Goal: Transaction & Acquisition: Purchase product/service

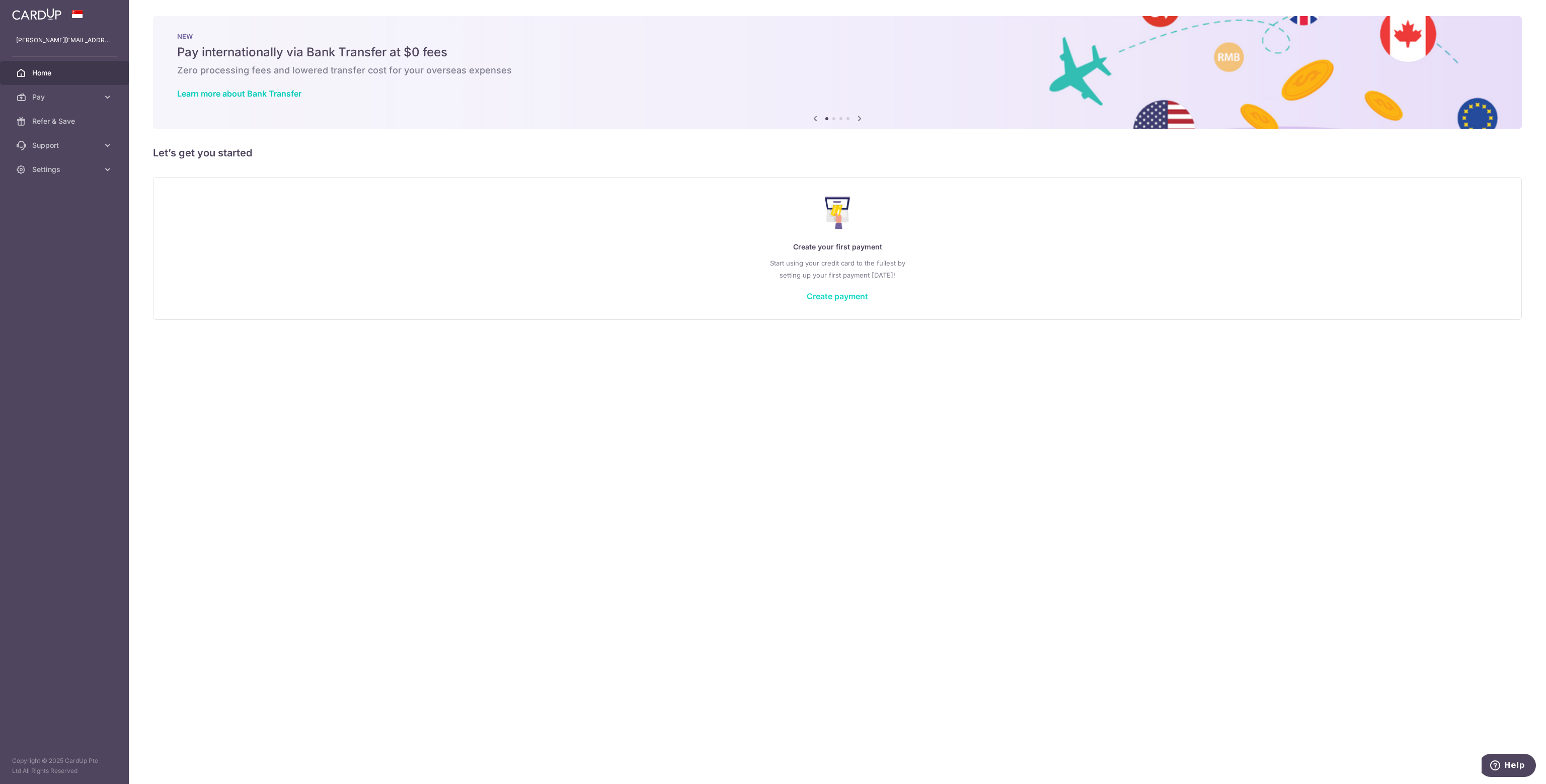
drag, startPoint x: 0, startPoint y: 0, endPoint x: 830, endPoint y: 292, distance: 879.9
click at [830, 292] on link "Create payment" at bounding box center [837, 296] width 61 height 10
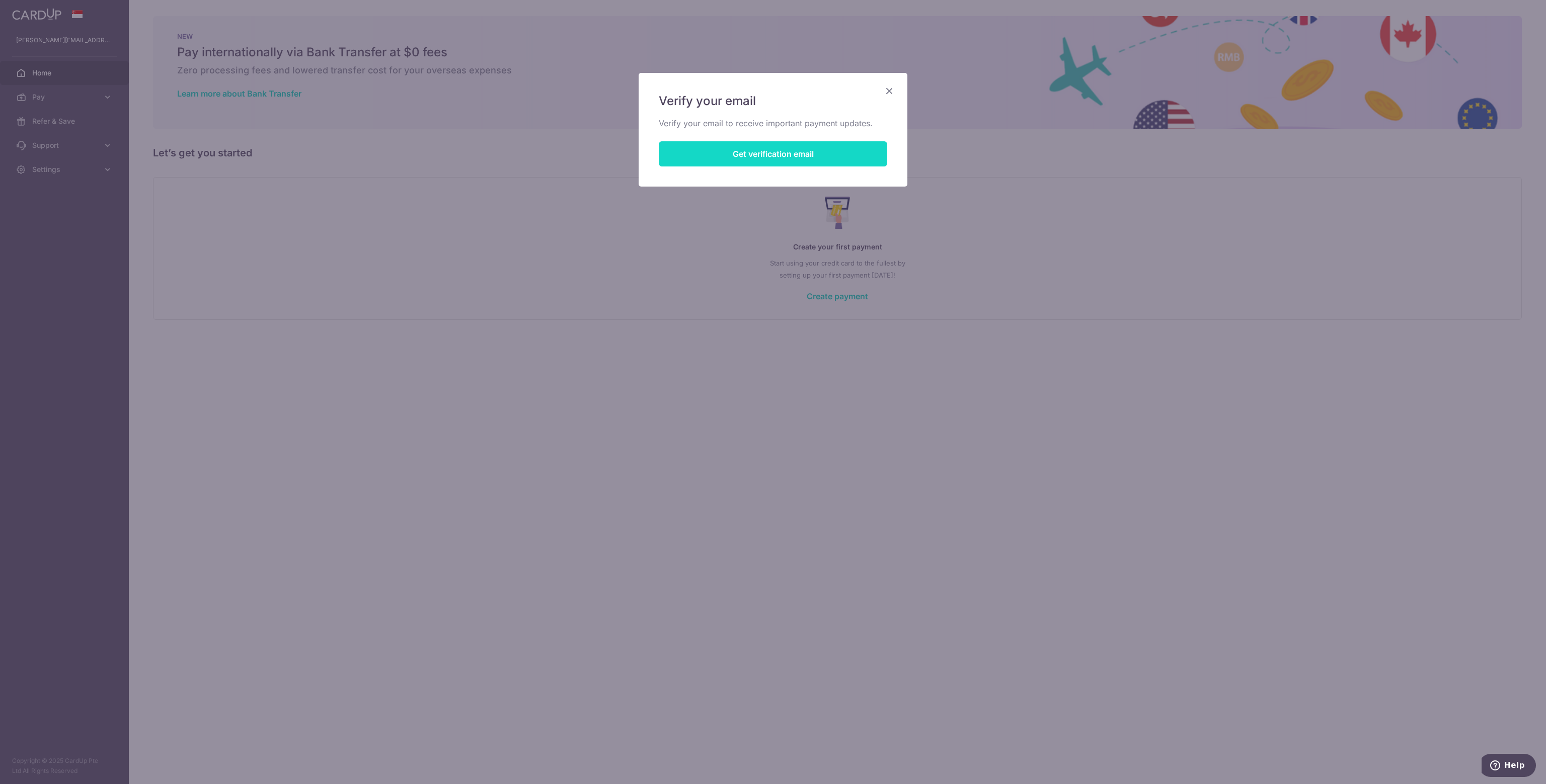
click at [775, 149] on button "Get verification email" at bounding box center [773, 154] width 228 height 25
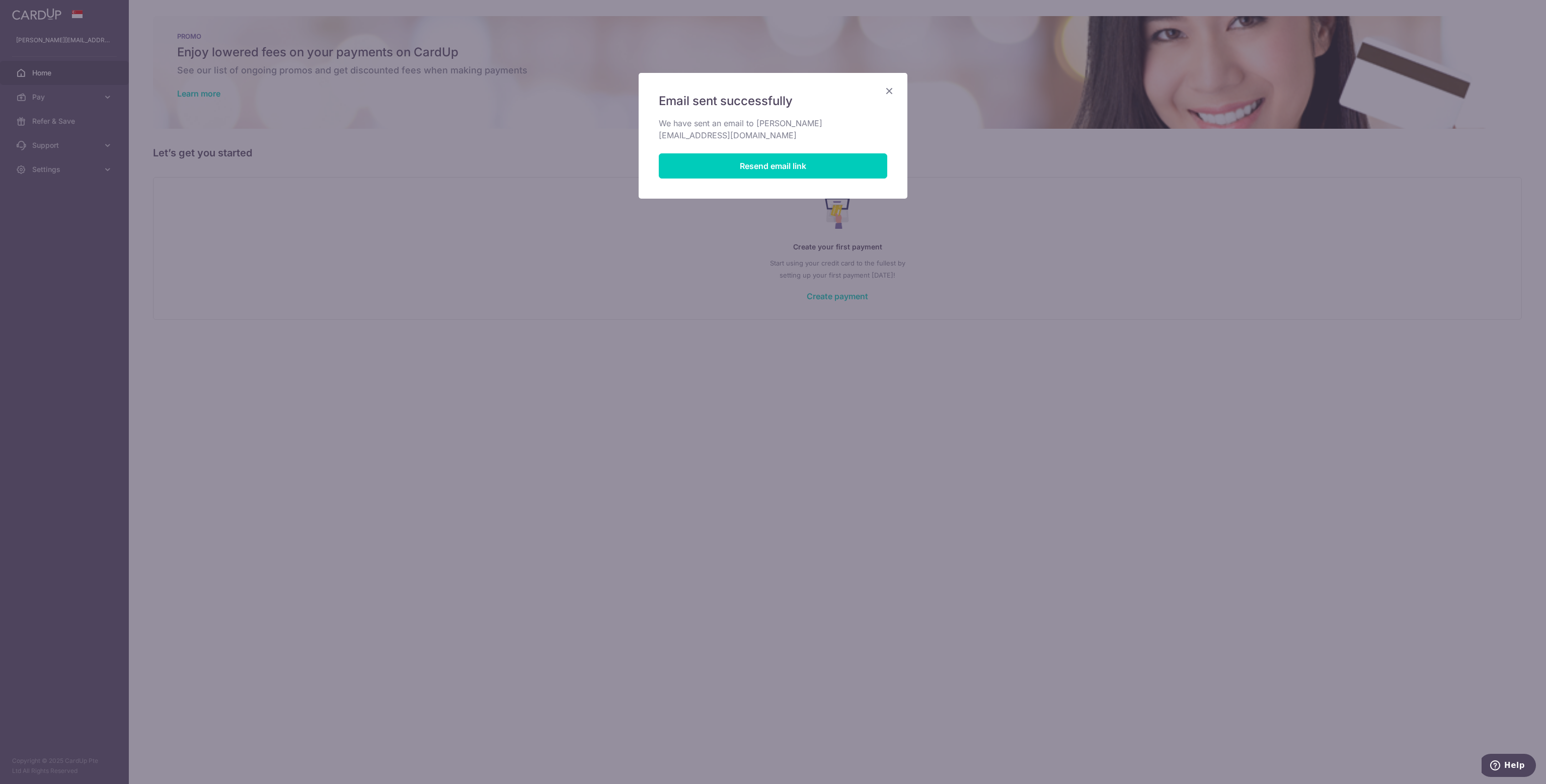
click at [889, 87] on icon "Close" at bounding box center [889, 91] width 12 height 13
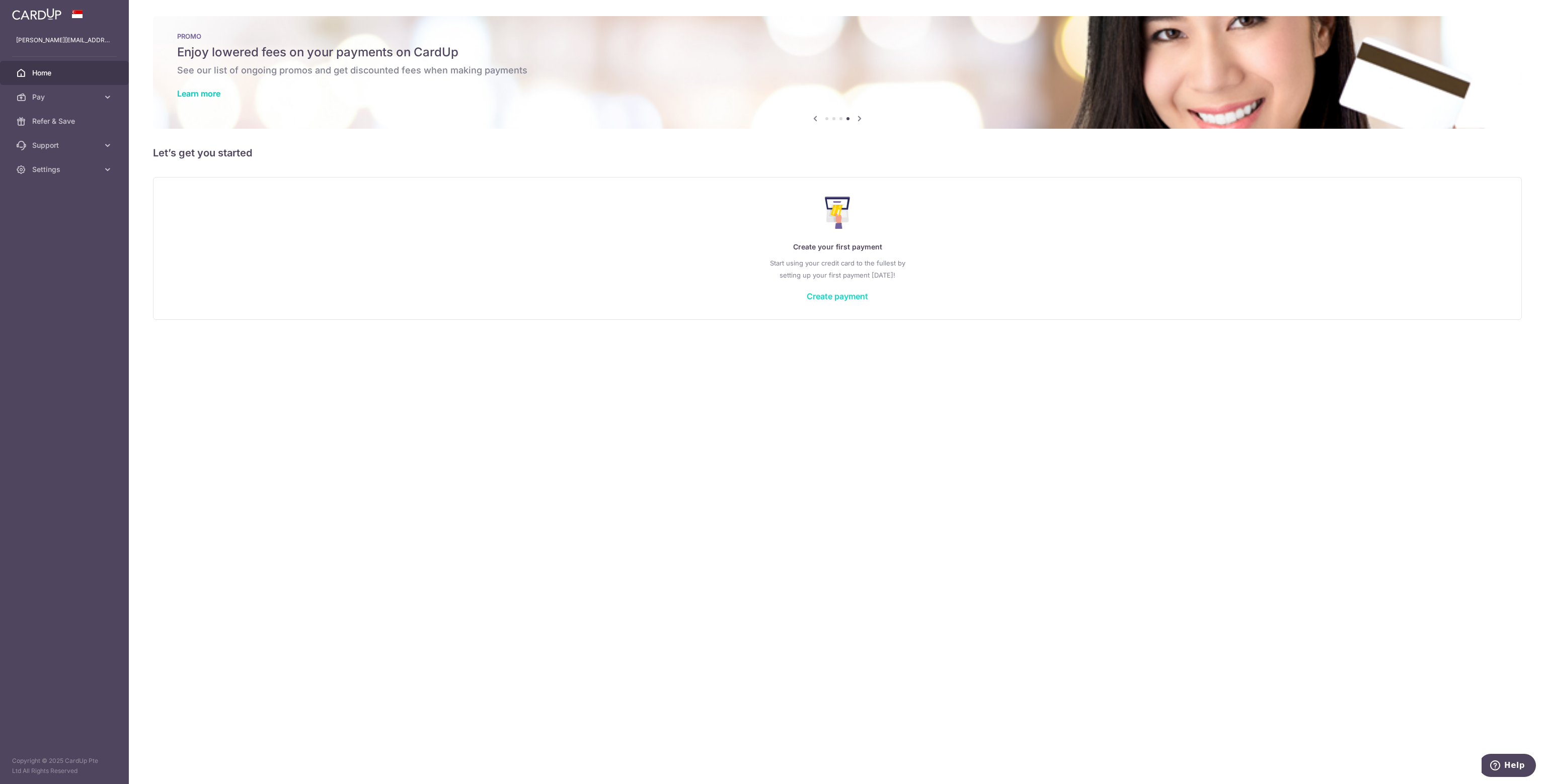
click at [849, 295] on link "Create payment" at bounding box center [837, 296] width 61 height 10
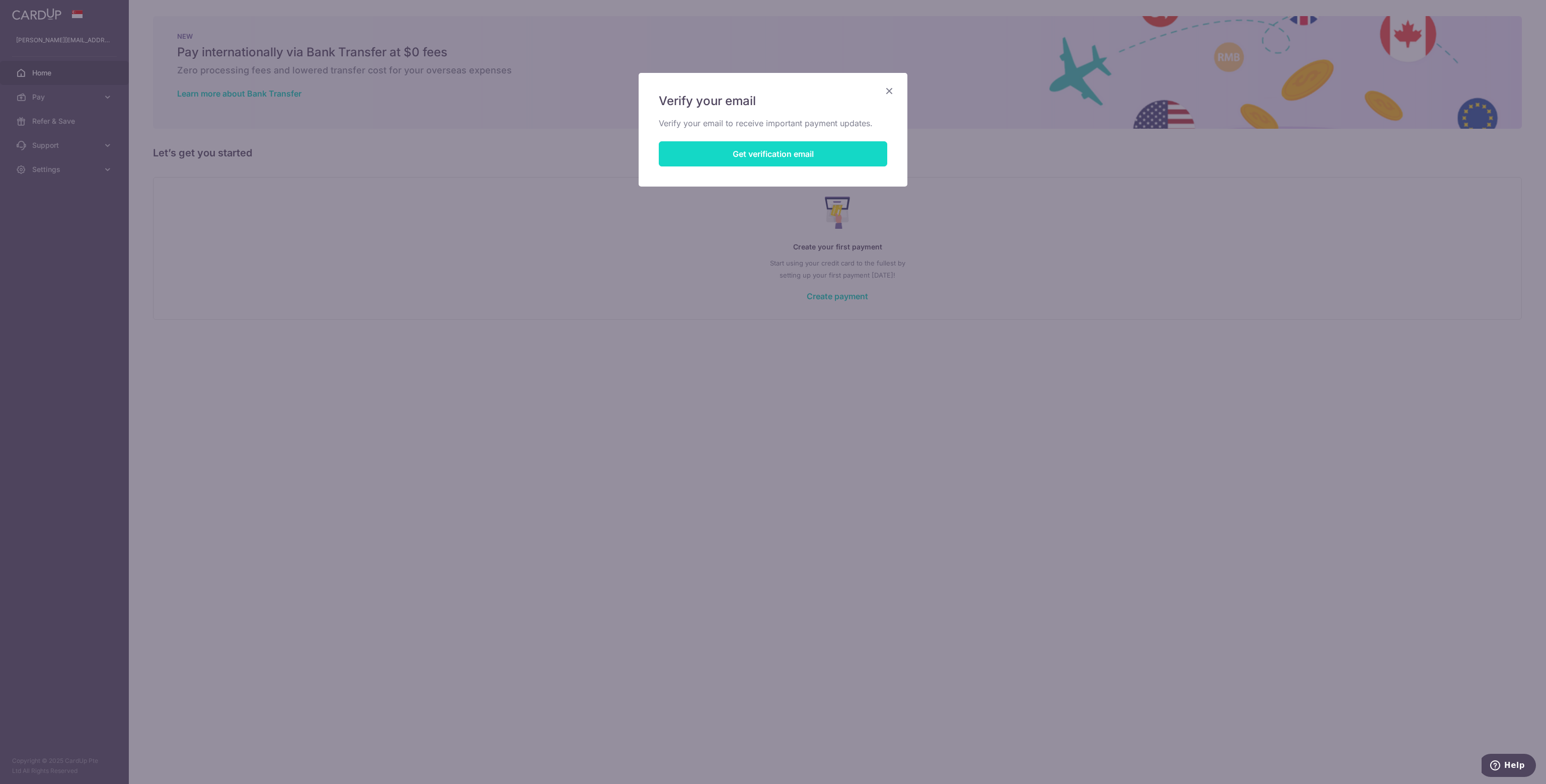
click at [728, 154] on button "Get verification email" at bounding box center [773, 154] width 228 height 25
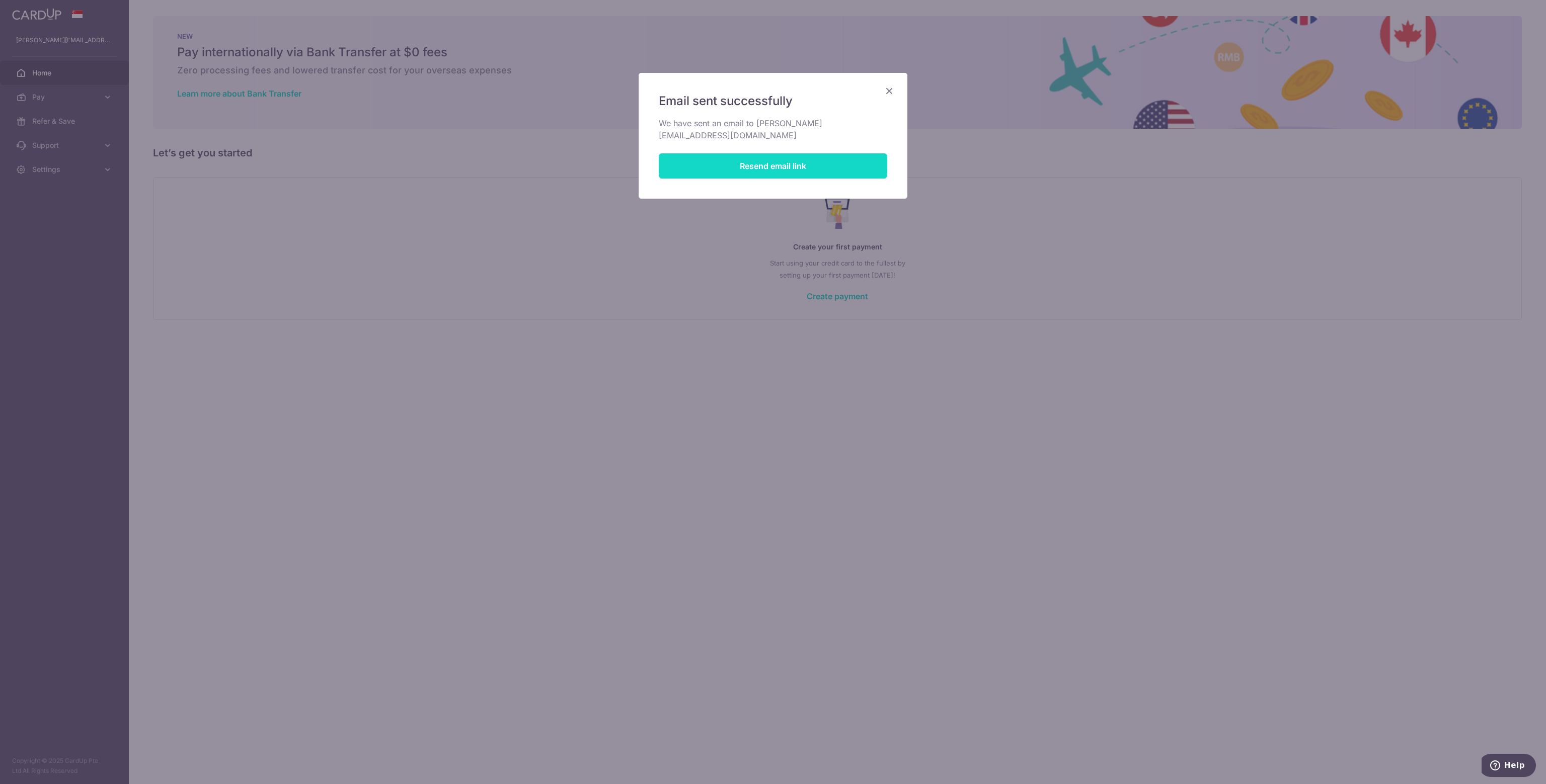
click at [728, 154] on button "Resend email link" at bounding box center [773, 166] width 228 height 25
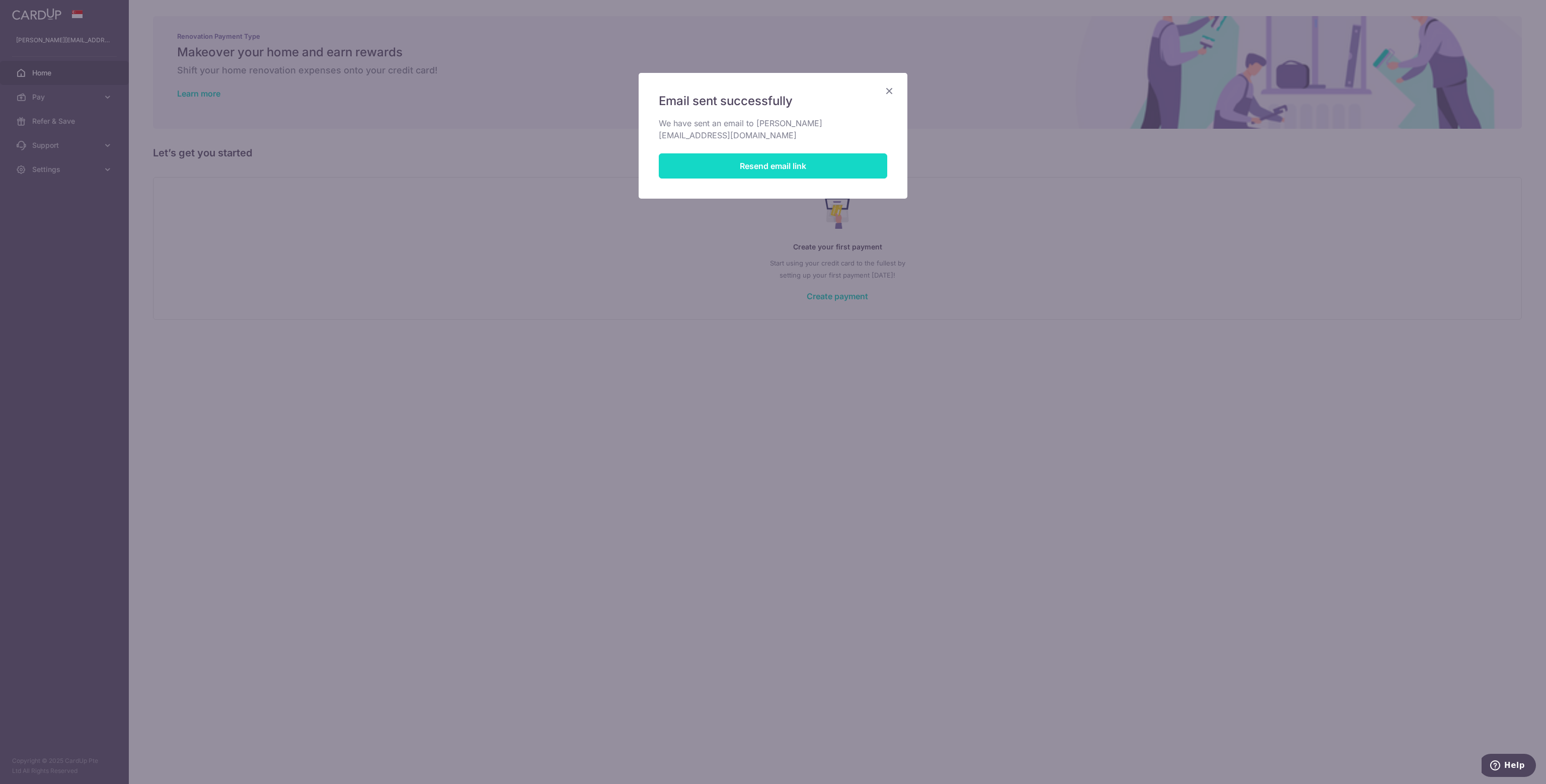
click at [728, 154] on button "Resend email link" at bounding box center [773, 166] width 228 height 25
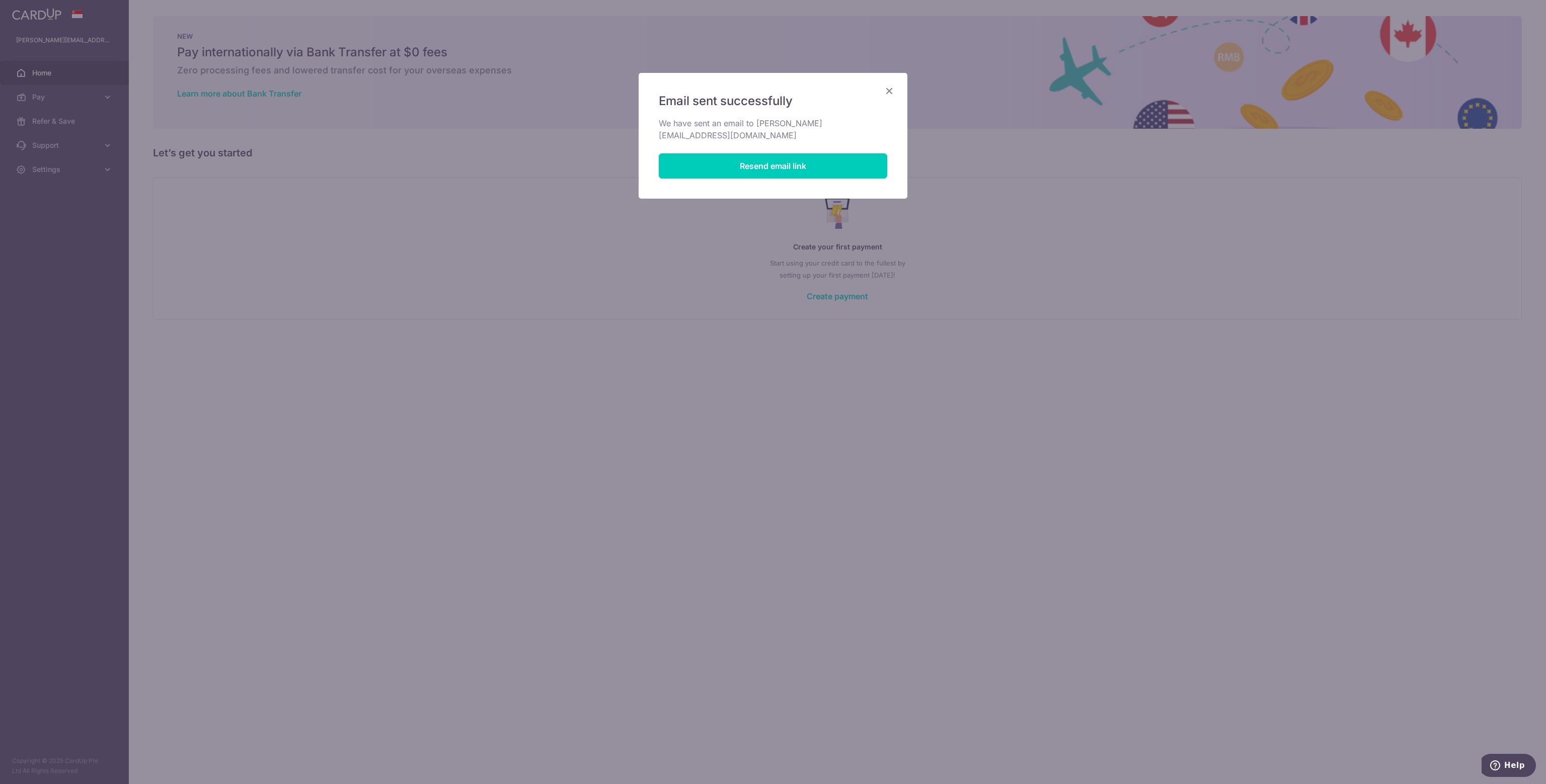
click at [887, 89] on icon "Close" at bounding box center [889, 91] width 12 height 13
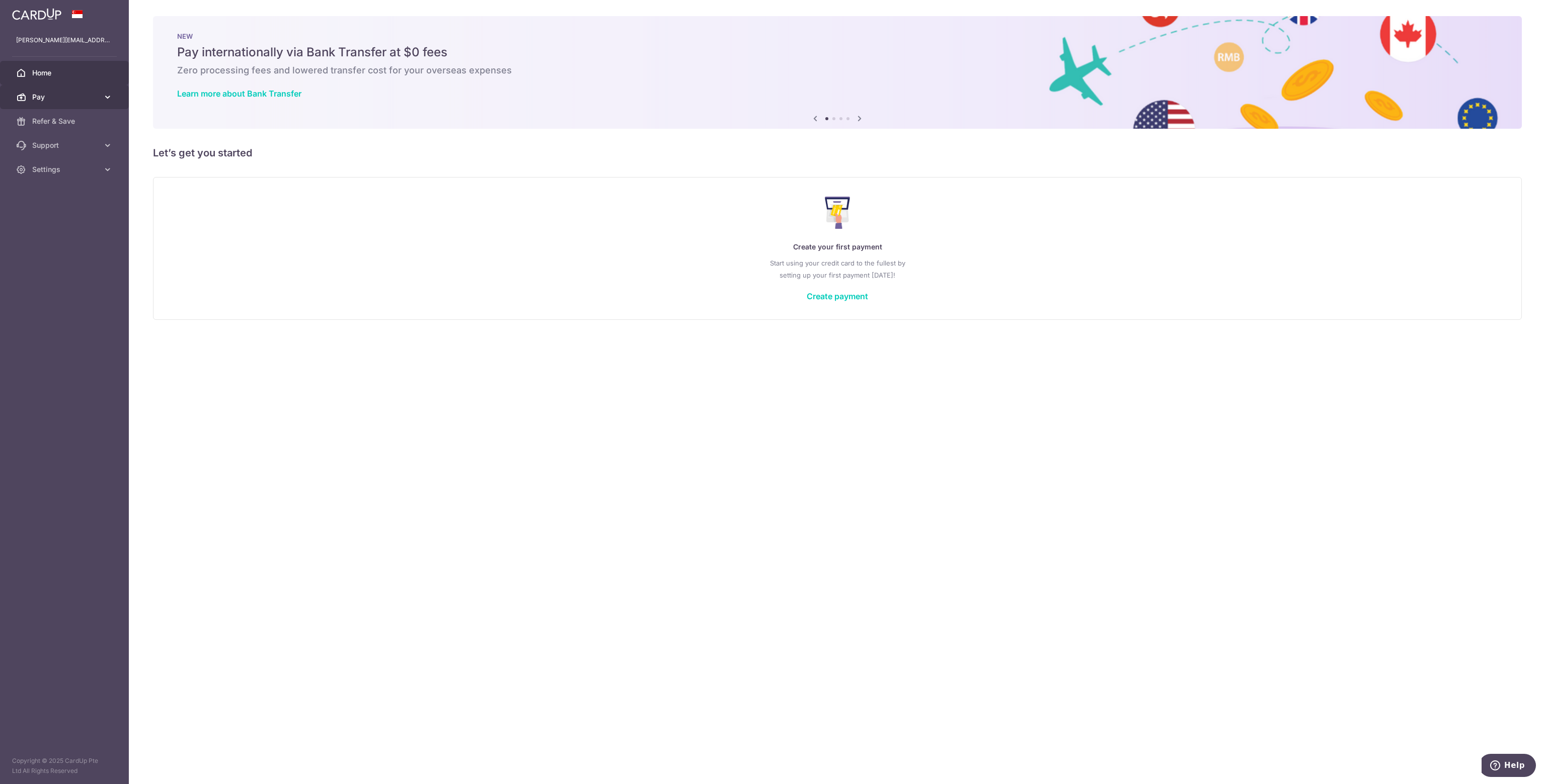
click at [104, 98] on icon at bounding box center [108, 97] width 10 height 10
click at [57, 121] on span "Payments" at bounding box center [65, 122] width 66 height 10
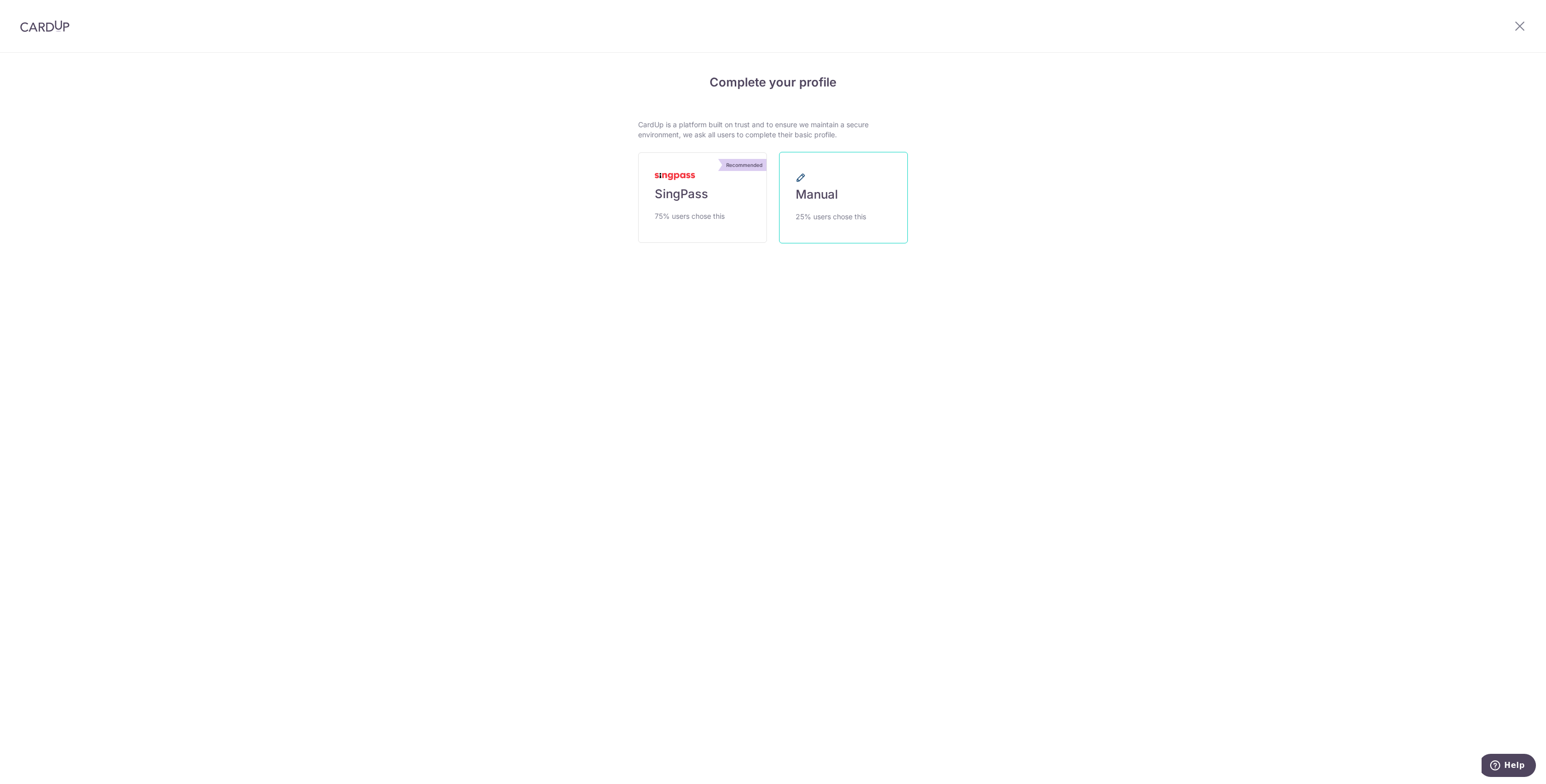
click at [817, 213] on span "25% users chose this" at bounding box center [831, 217] width 70 height 12
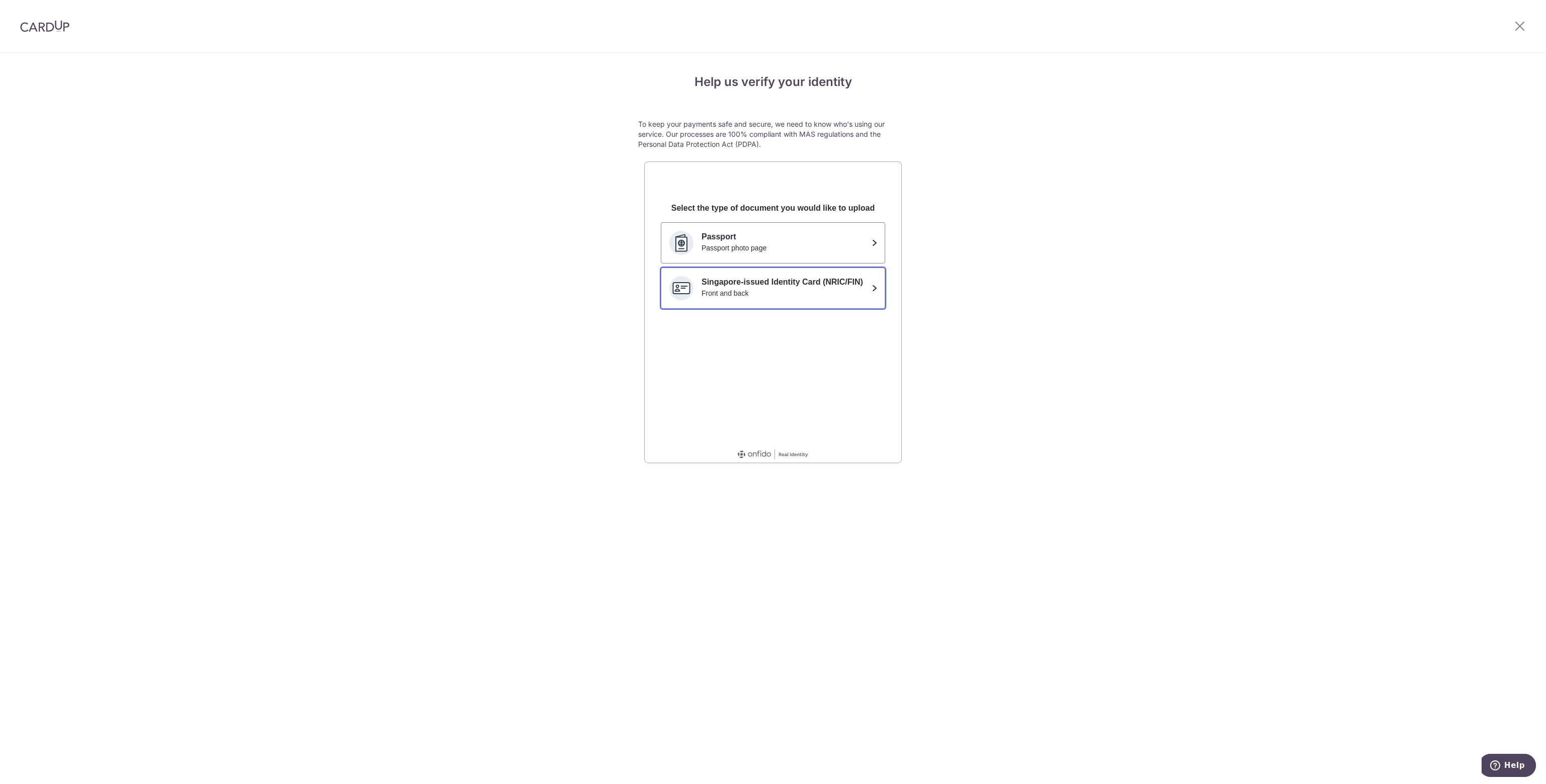
click at [739, 291] on div "Front and back" at bounding box center [784, 293] width 166 height 10
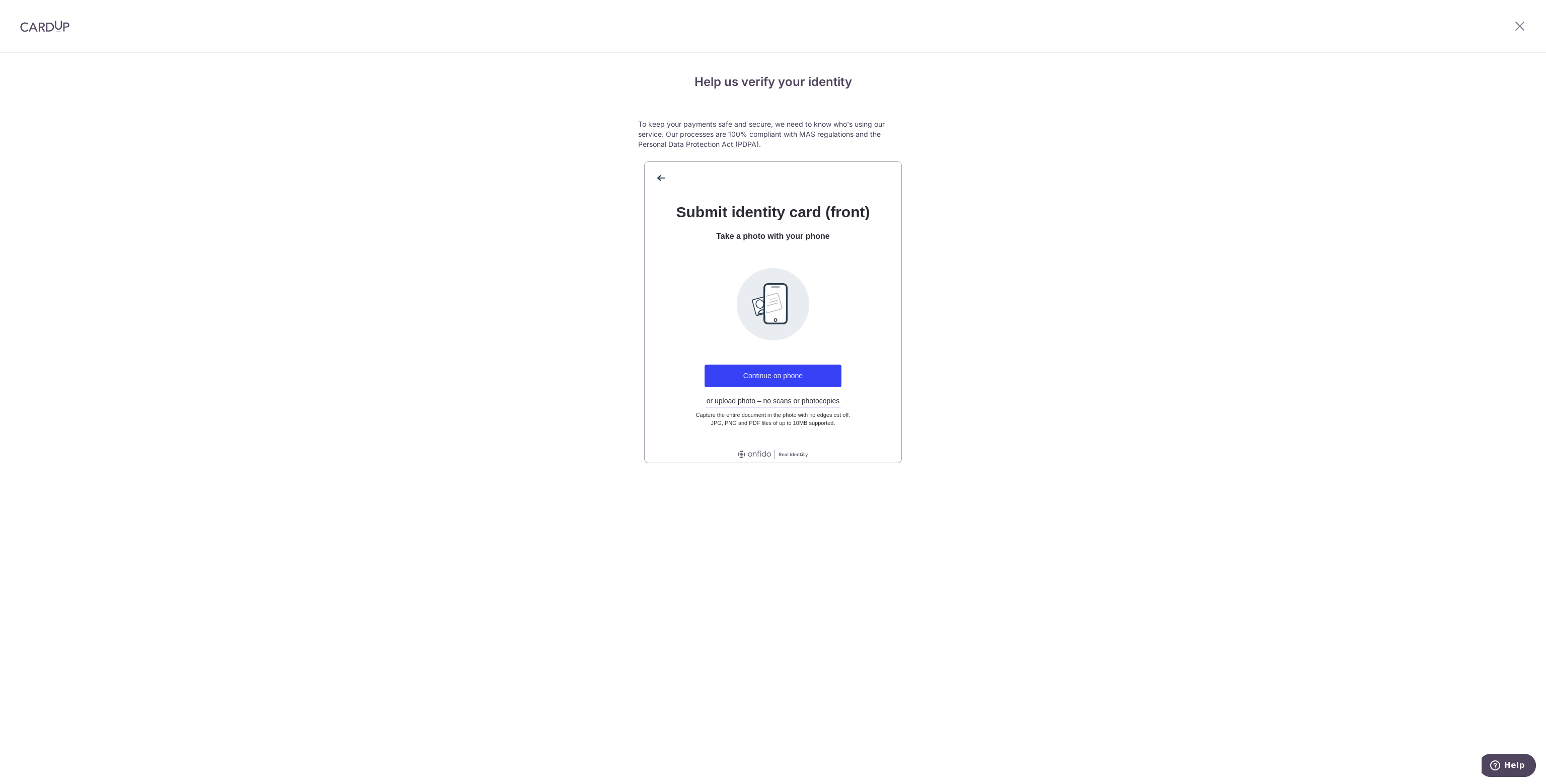
click at [53, 26] on img at bounding box center [44, 26] width 50 height 12
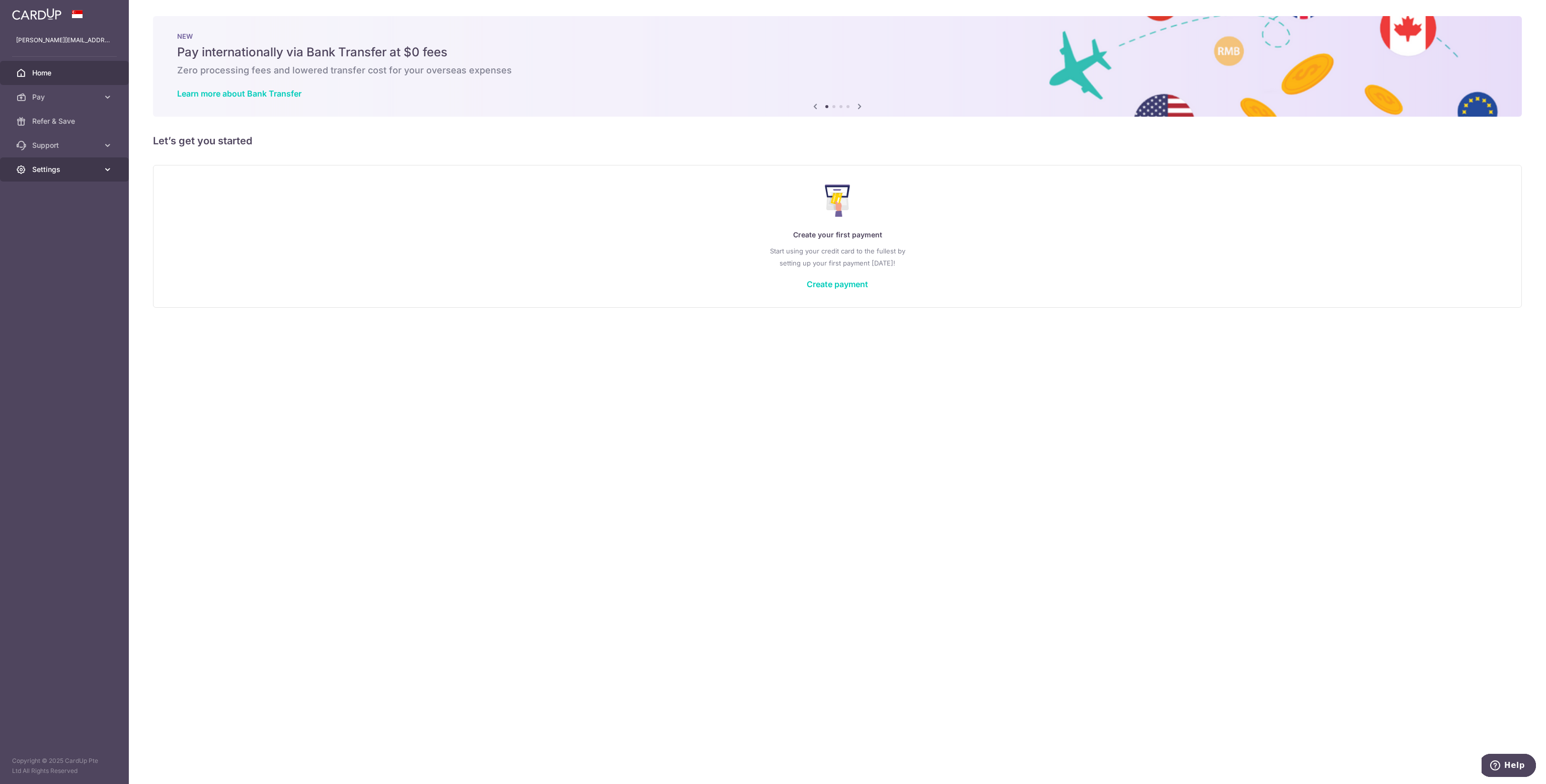
click at [102, 172] on link "Settings" at bounding box center [64, 170] width 129 height 24
click at [59, 217] on span "Logout" at bounding box center [65, 218] width 66 height 10
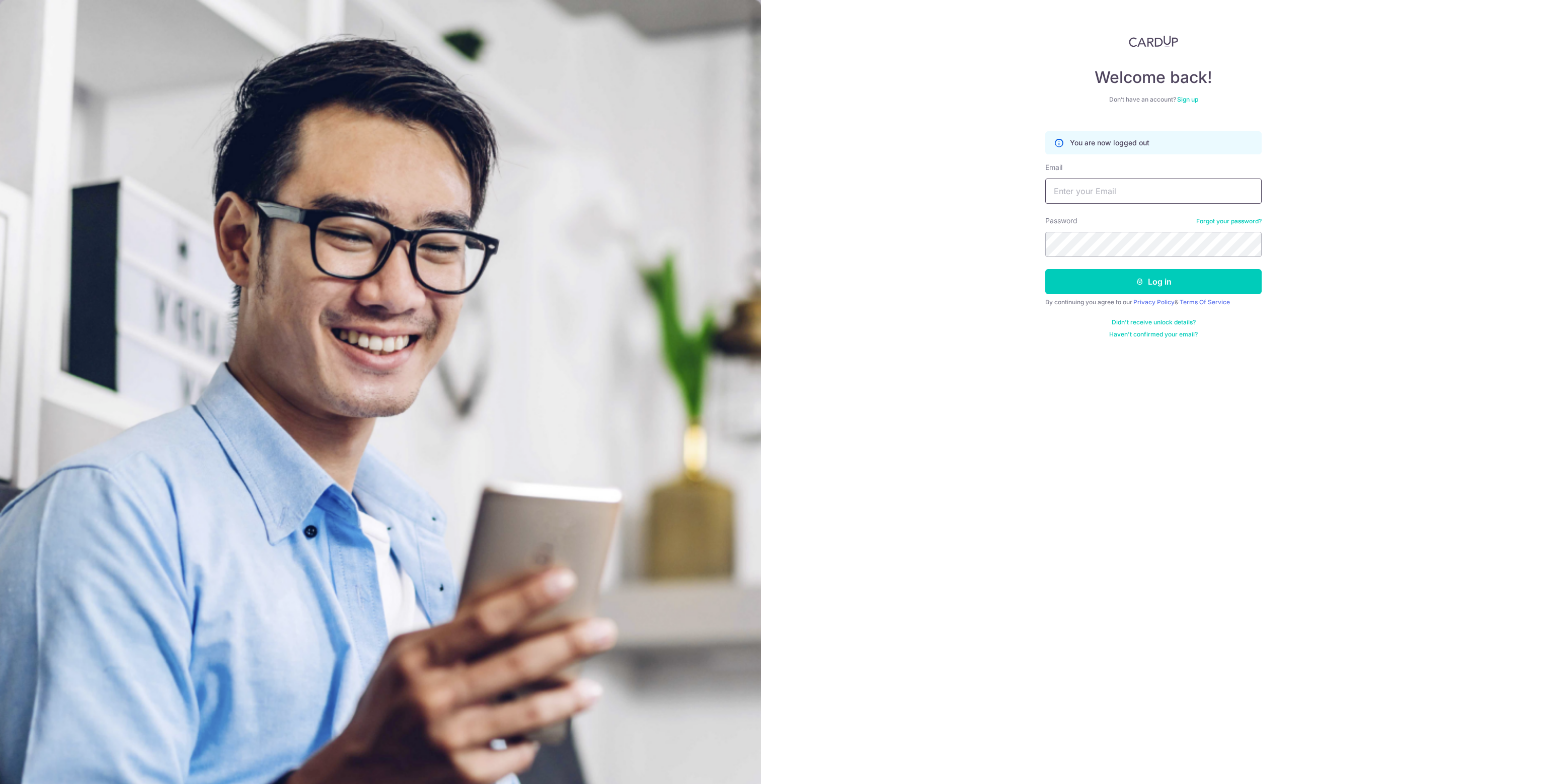
click at [1091, 195] on input "Email" at bounding box center [1153, 191] width 216 height 25
click at [1377, 299] on div "Welcome back! Don’t have an account? Sign up You are now logged out Email Passw…" at bounding box center [1154, 392] width 785 height 784
click at [1190, 98] on link "Sign up" at bounding box center [1187, 100] width 21 height 8
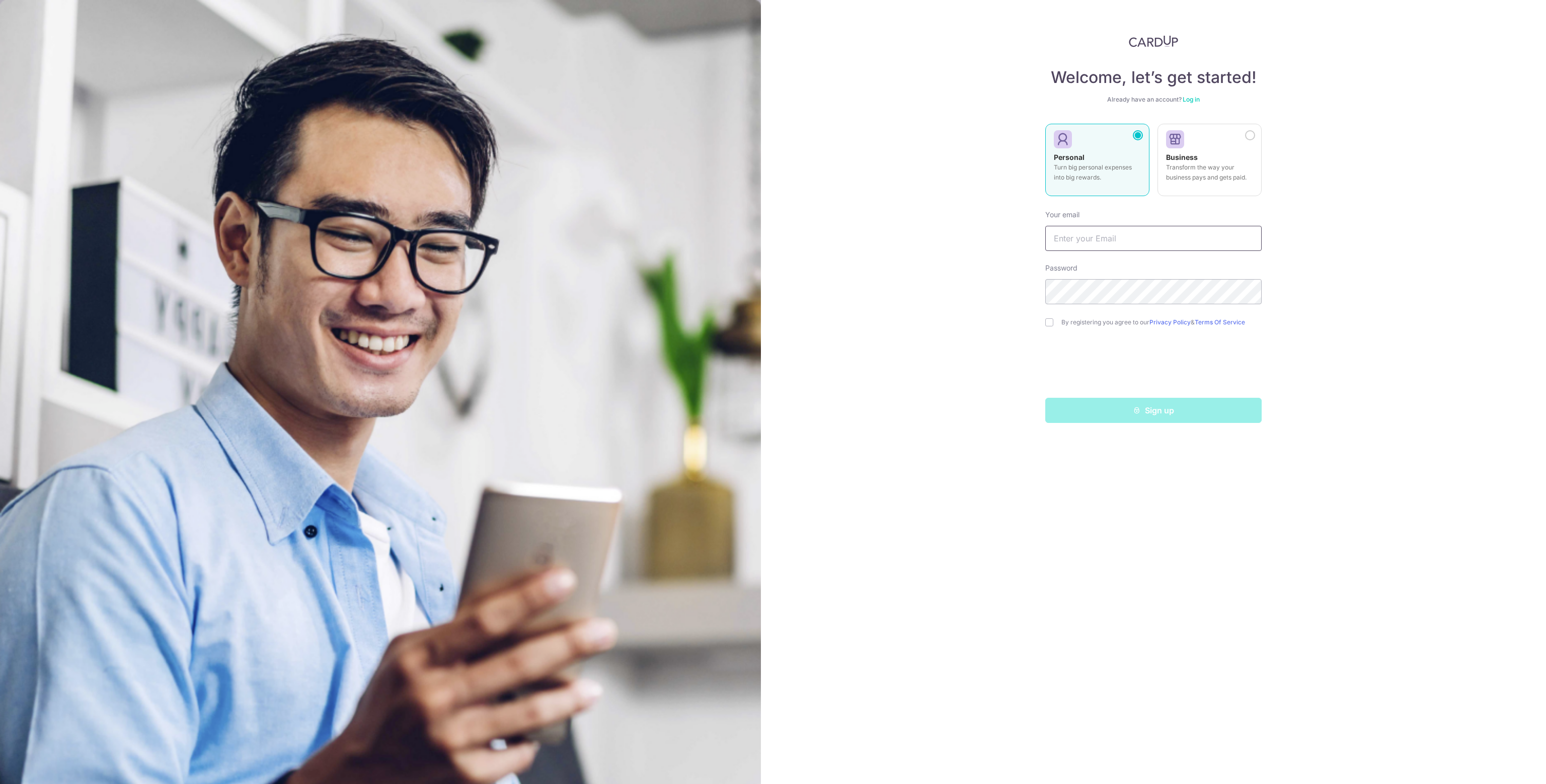
click at [1094, 243] on input "text" at bounding box center [1153, 238] width 216 height 25
type input "shuping16@gmail.com"
click at [1045, 320] on input "checkbox" at bounding box center [1049, 322] width 8 height 8
checkbox input "true"
click at [1181, 409] on button "Sign up" at bounding box center [1153, 410] width 216 height 25
